Goal: Find specific page/section: Find specific page/section

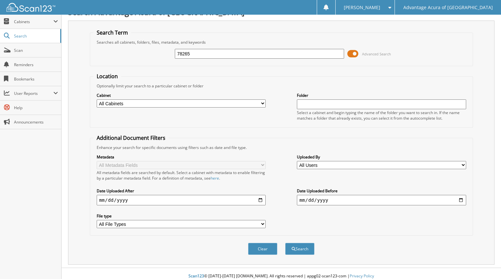
scroll to position [17, 0]
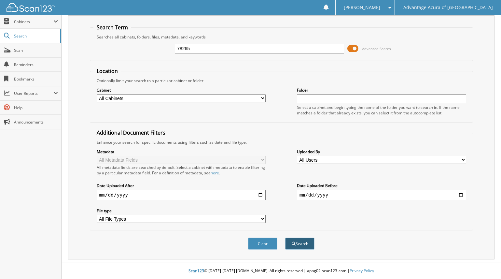
type input "78265"
click at [304, 245] on button "Search" at bounding box center [299, 243] width 29 height 12
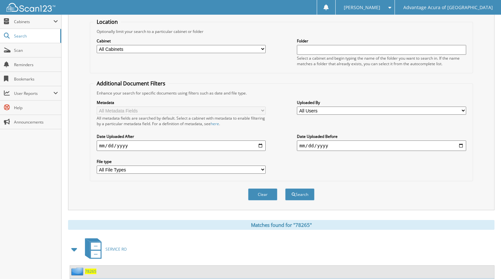
scroll to position [195, 0]
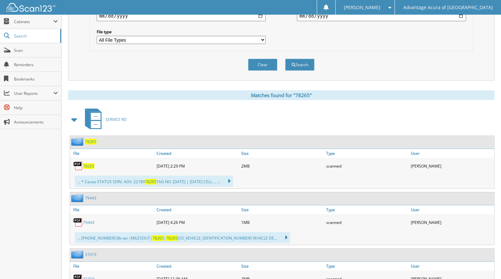
click at [87, 165] on span "78265" at bounding box center [88, 166] width 11 height 6
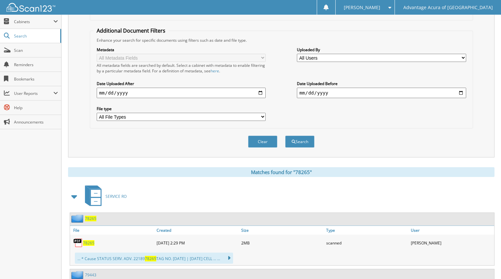
scroll to position [0, 0]
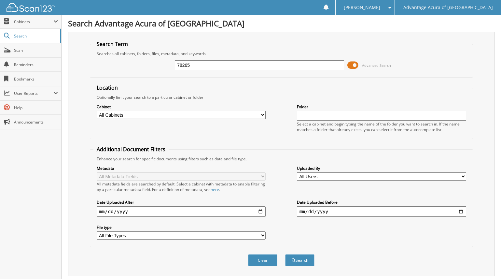
drag, startPoint x: 209, startPoint y: 67, endPoint x: 128, endPoint y: 63, distance: 80.9
click at [128, 63] on div "78265 Advanced Search" at bounding box center [281, 65] width 376 height 18
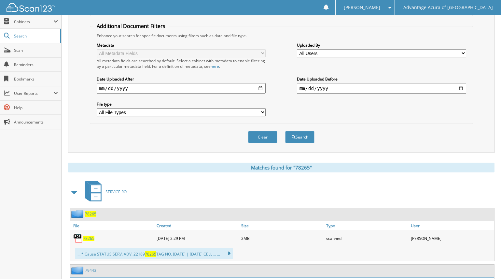
scroll to position [228, 0]
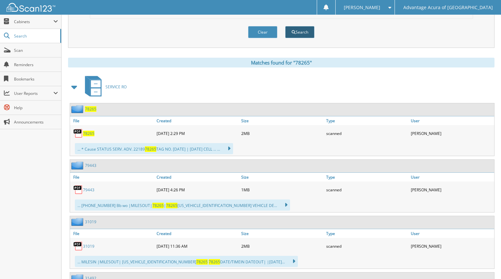
type input "79668"
click at [293, 31] on span "submit" at bounding box center [294, 32] width 4 height 4
